Goal: Information Seeking & Learning: Learn about a topic

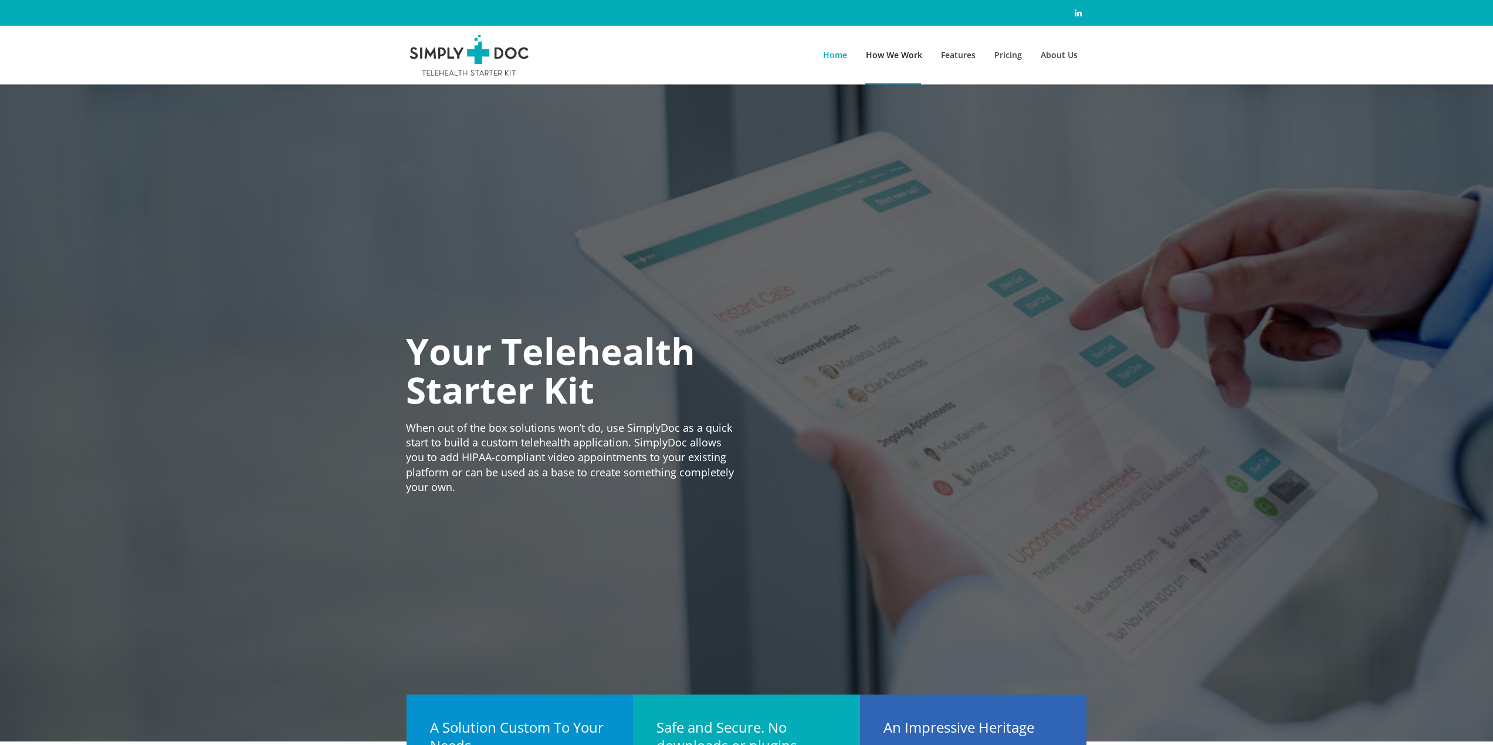
click at [884, 58] on span "How We Work" at bounding box center [894, 54] width 56 height 11
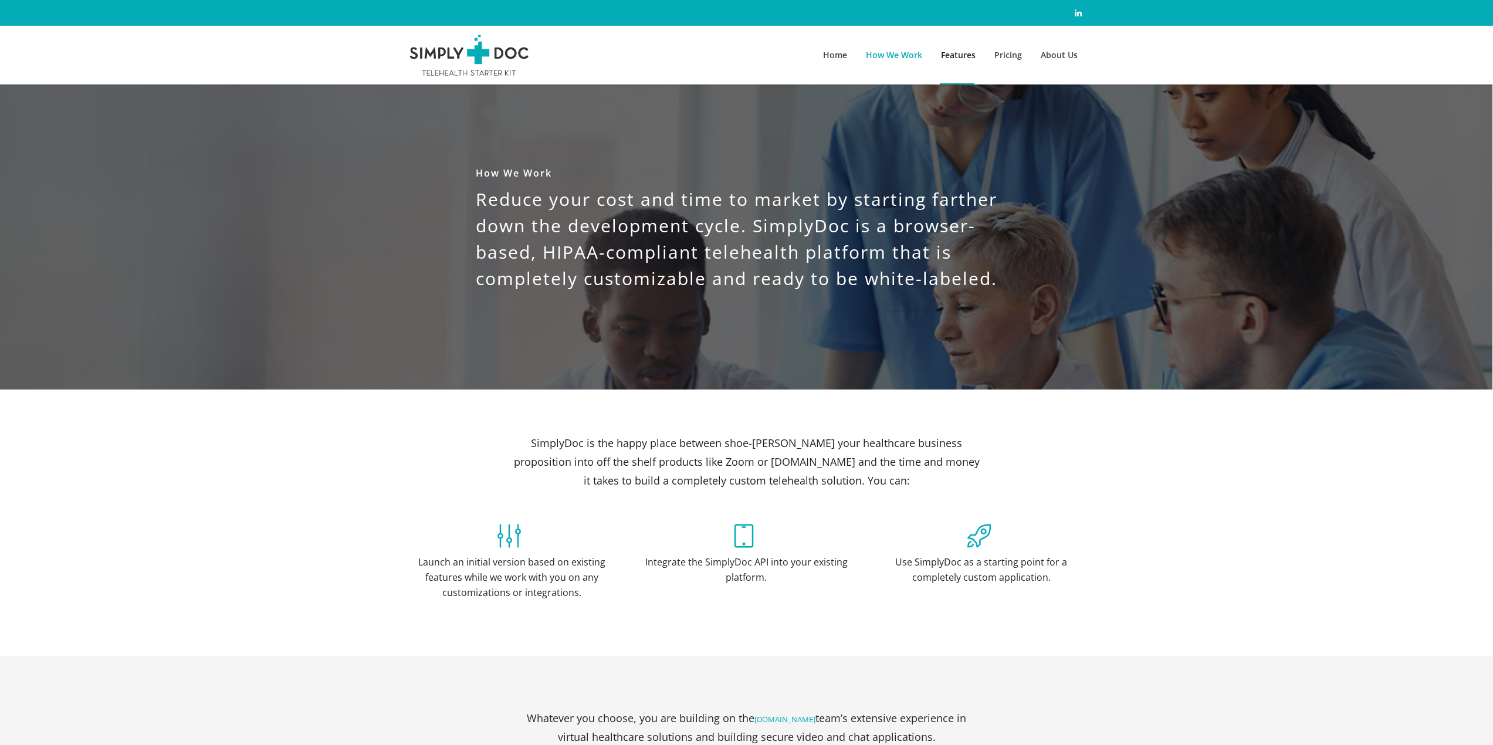
click at [951, 56] on span "Features" at bounding box center [958, 54] width 35 height 11
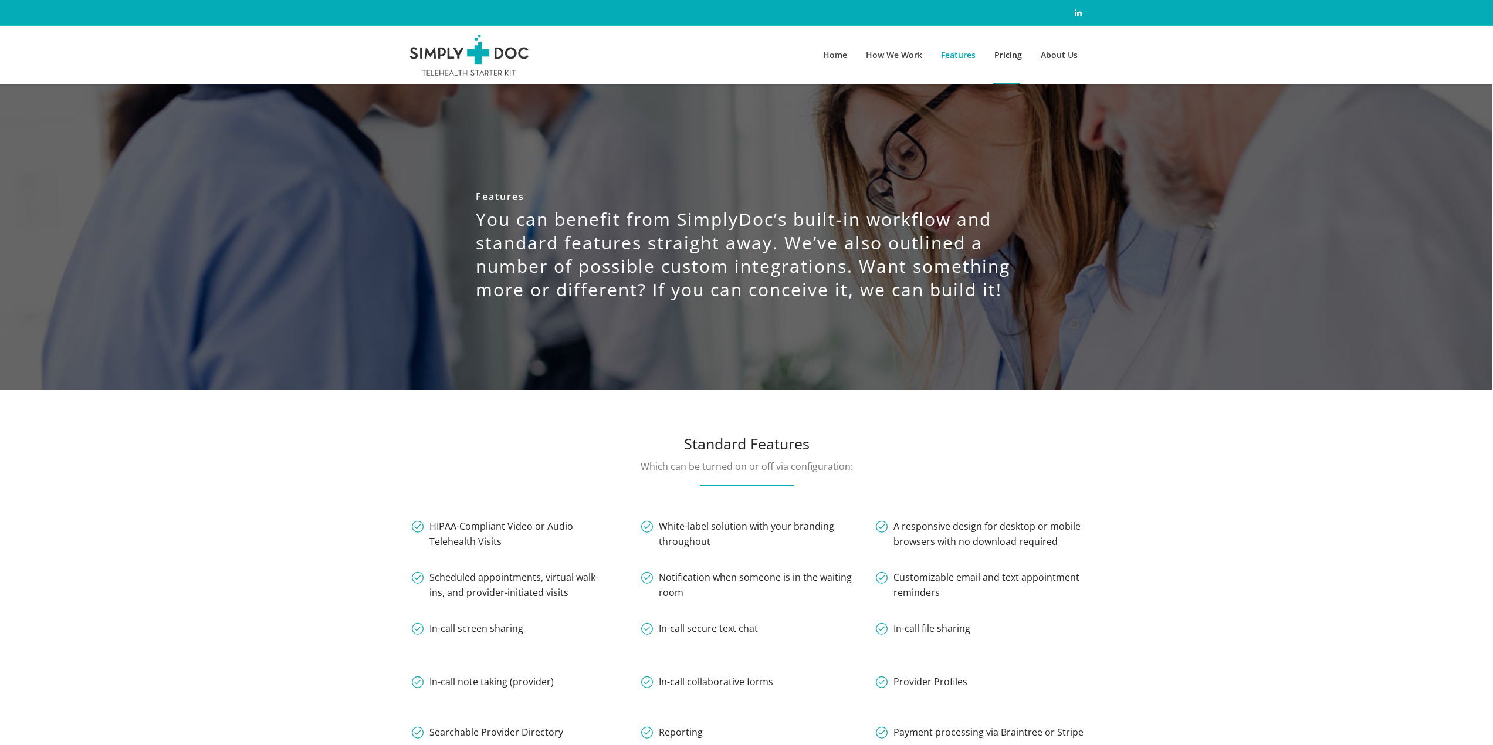
click at [1006, 56] on span "Pricing" at bounding box center [1009, 54] width 28 height 11
